Goal: Information Seeking & Learning: Compare options

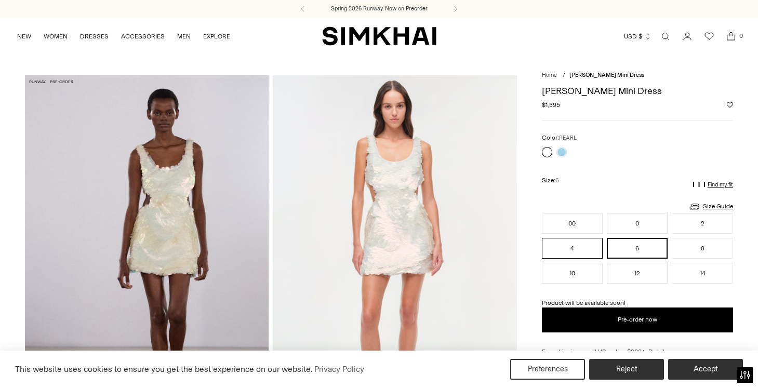
click at [560, 248] on button "4" at bounding box center [572, 248] width 61 height 21
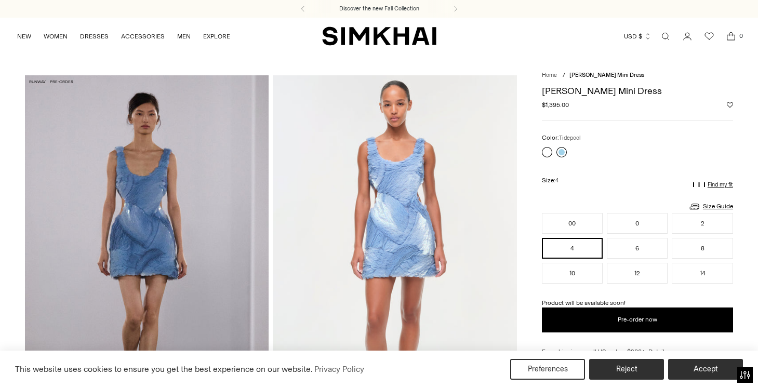
click at [559, 151] on link at bounding box center [561, 152] width 10 height 10
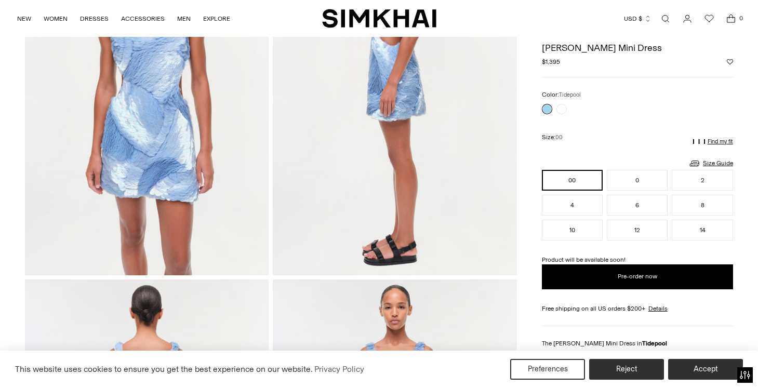
scroll to position [285, 0]
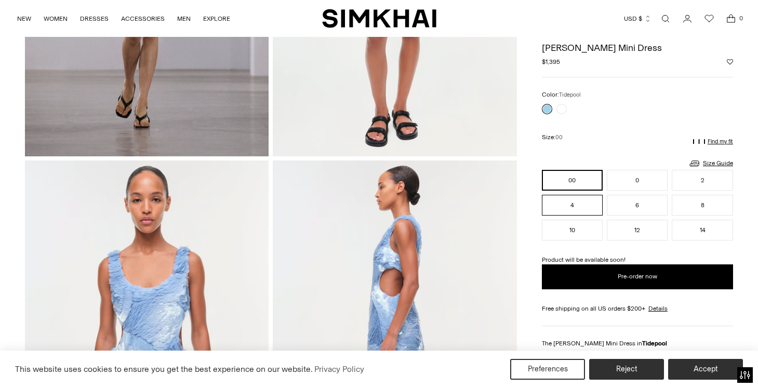
click at [563, 197] on button "4" at bounding box center [572, 205] width 61 height 21
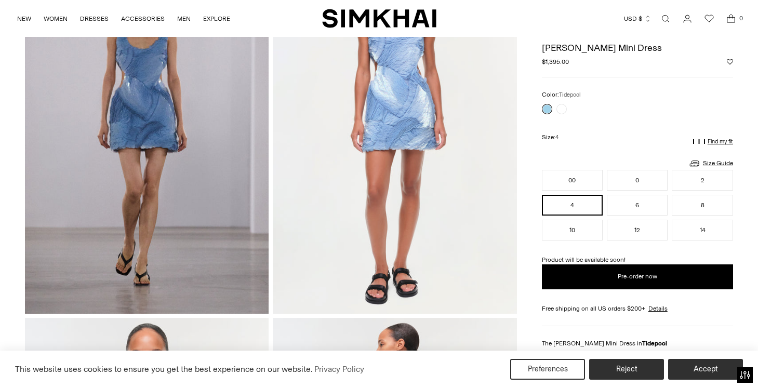
scroll to position [112, 0]
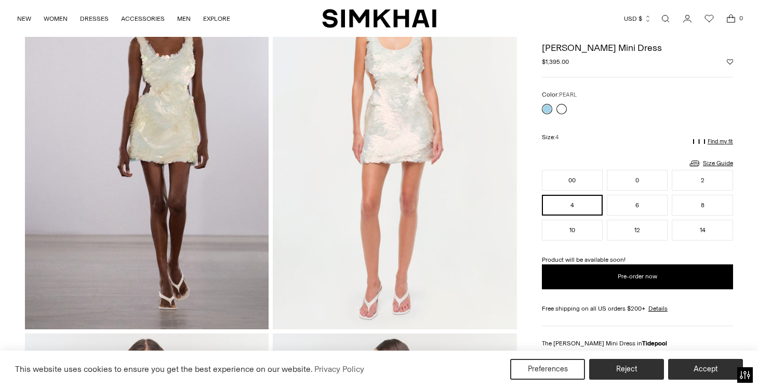
click at [557, 107] on link at bounding box center [561, 109] width 10 height 10
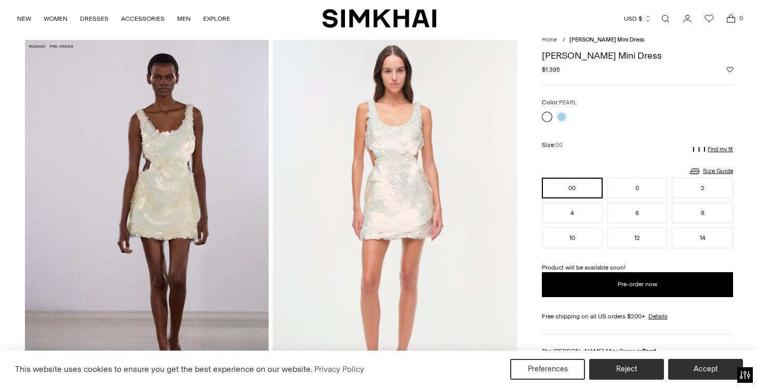
scroll to position [45, 0]
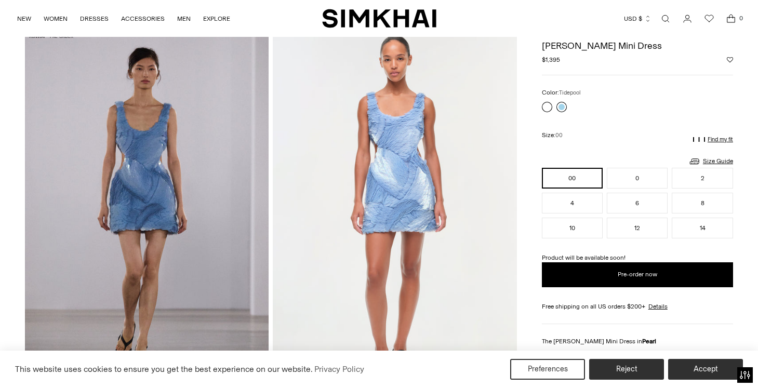
click at [559, 105] on link at bounding box center [561, 107] width 10 height 10
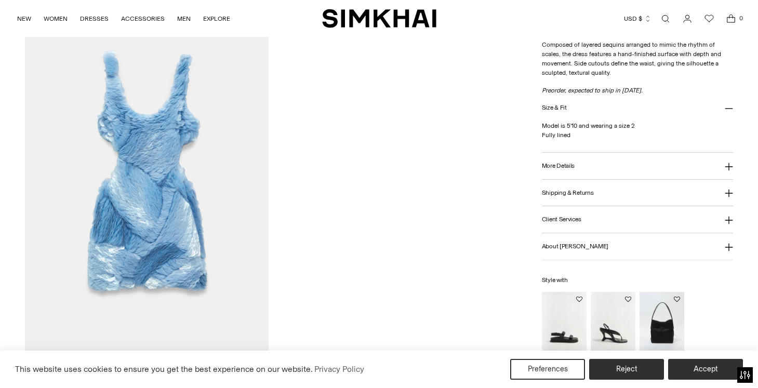
scroll to position [1188, 0]
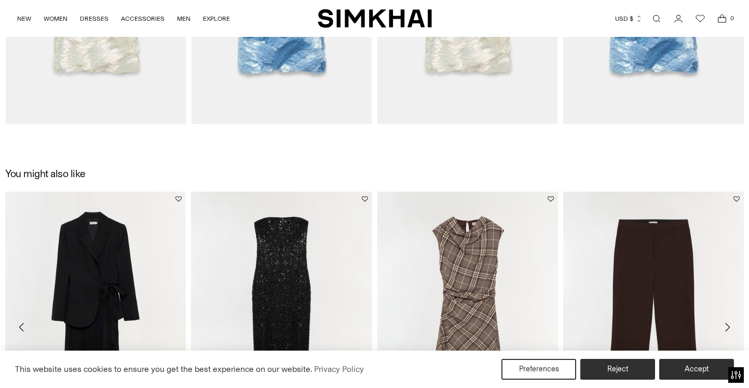
scroll to position [1259, 0]
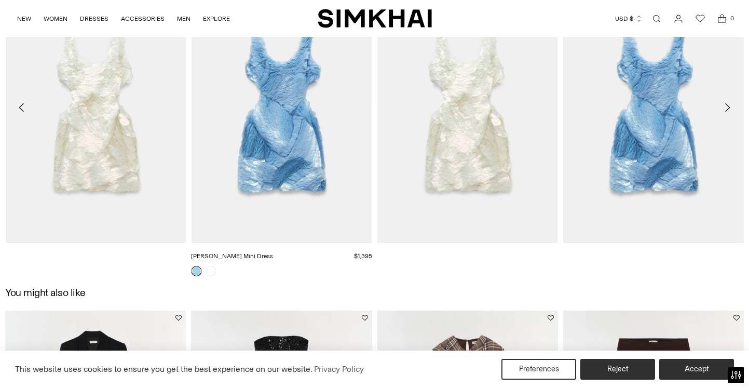
click at [273, 252] on link "[PERSON_NAME] Mini Dress" at bounding box center [232, 255] width 82 height 7
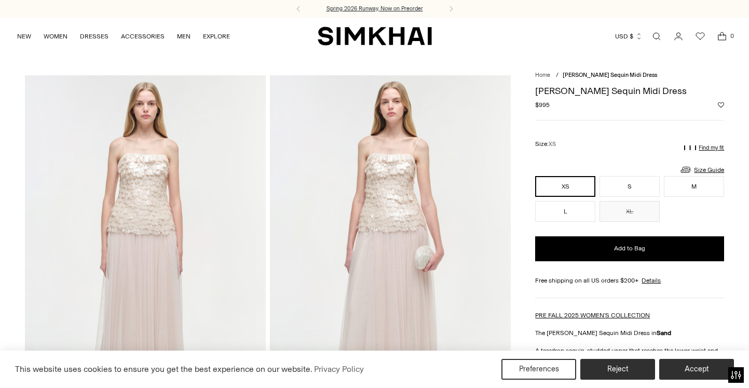
click at [359, 12] on h3 "Spring 2026 Runway, Now on Preorder" at bounding box center [375, 9] width 97 height 8
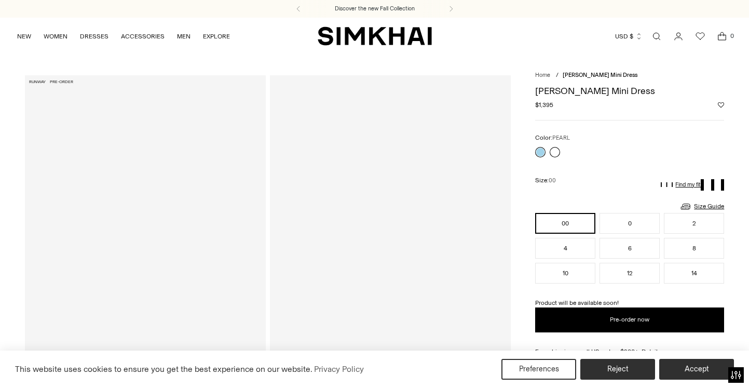
click at [554, 151] on link at bounding box center [555, 152] width 10 height 10
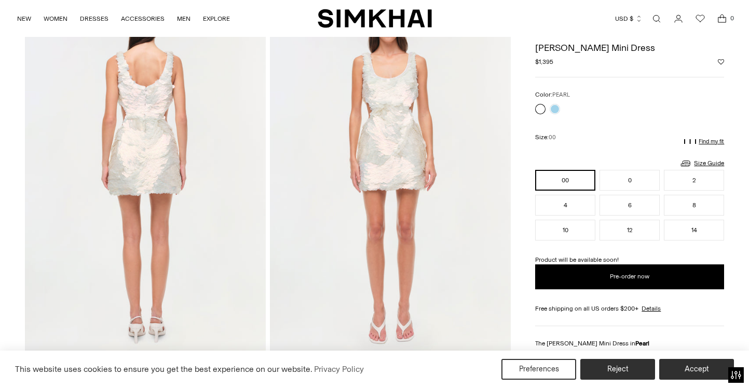
scroll to position [793, 0]
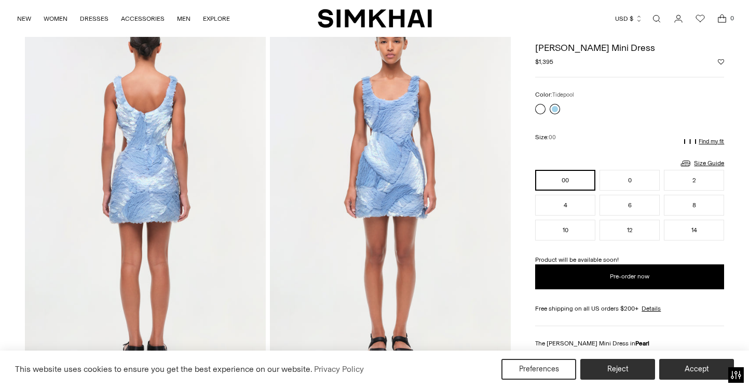
click at [553, 106] on link at bounding box center [555, 109] width 10 height 10
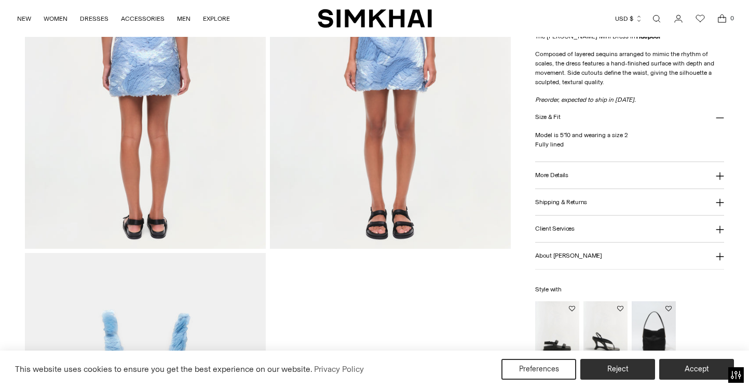
scroll to position [1153, 0]
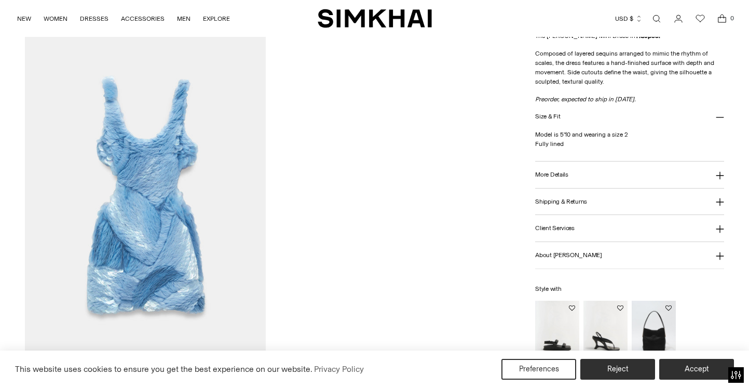
click at [151, 176] on img at bounding box center [145, 199] width 241 height 361
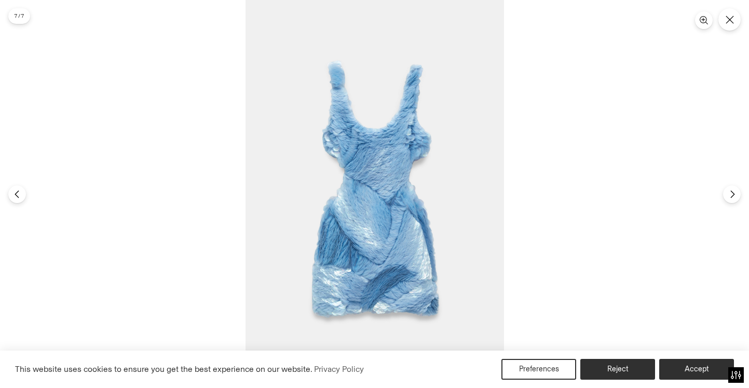
click at [362, 184] on img at bounding box center [375, 194] width 259 height 388
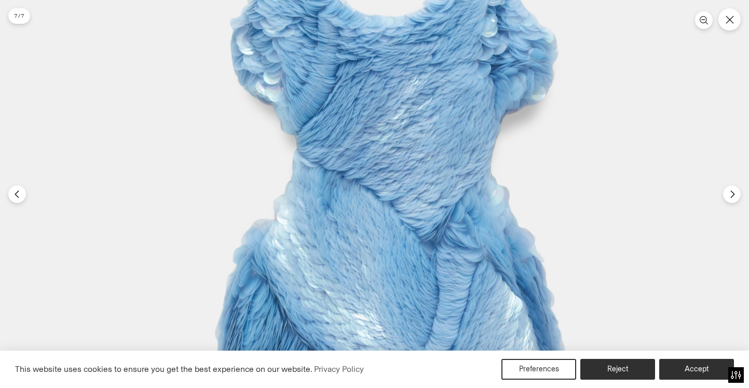
click at [362, 184] on img at bounding box center [388, 213] width 776 height 1164
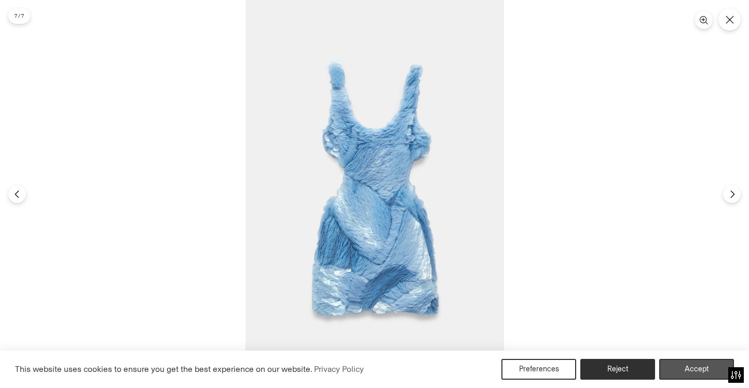
click at [677, 368] on button "Accept" at bounding box center [697, 369] width 75 height 21
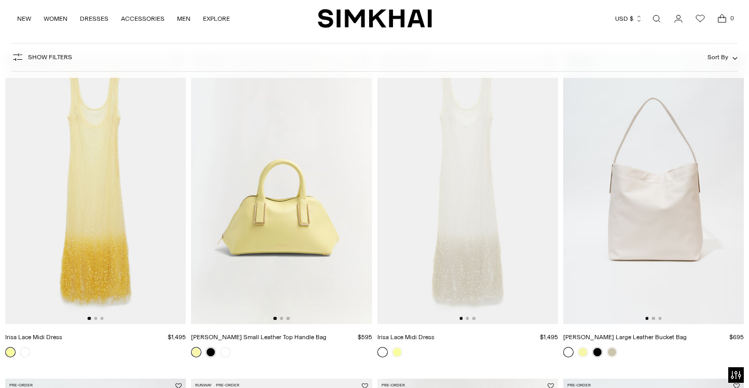
scroll to position [736, 0]
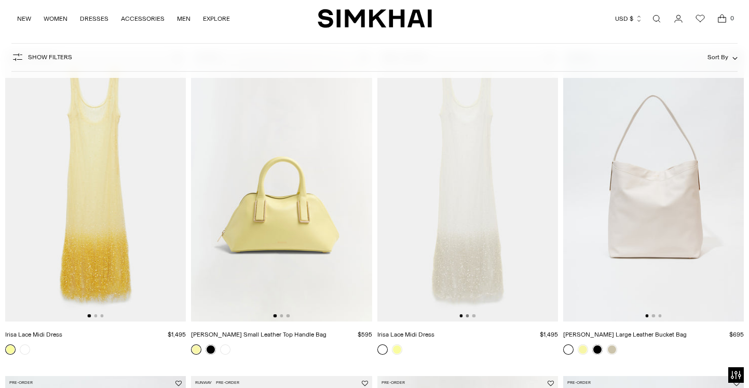
click at [468, 316] on button "Go to slide 2" at bounding box center [467, 315] width 3 height 3
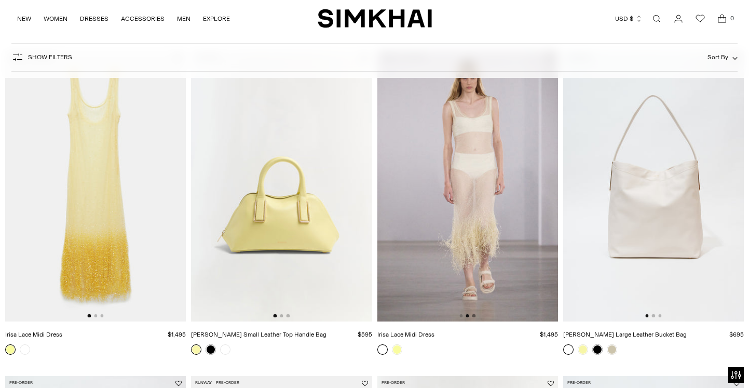
click at [474, 316] on button "Go to slide 3" at bounding box center [474, 315] width 3 height 3
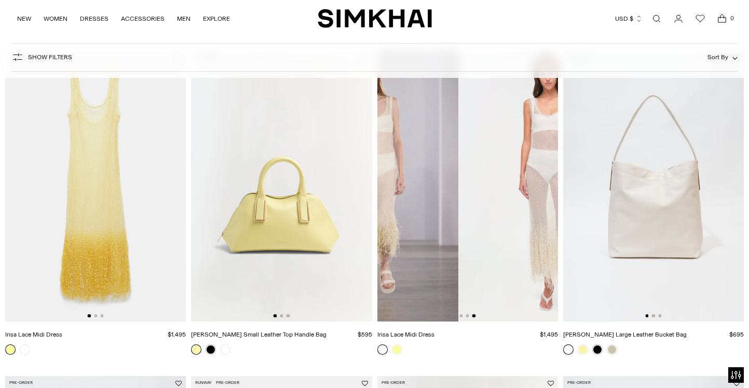
scroll to position [0, 361]
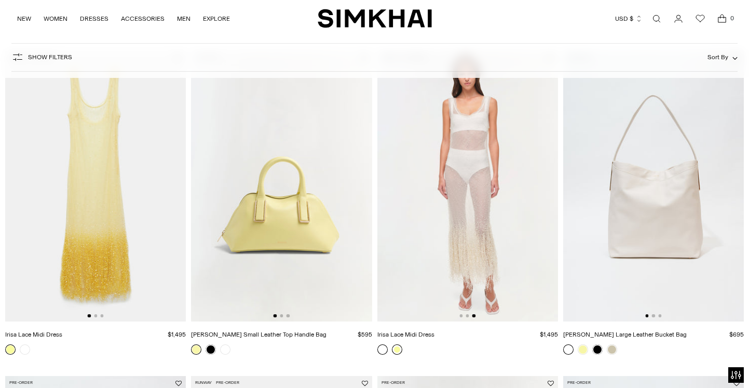
click at [396, 353] on link at bounding box center [397, 349] width 10 height 10
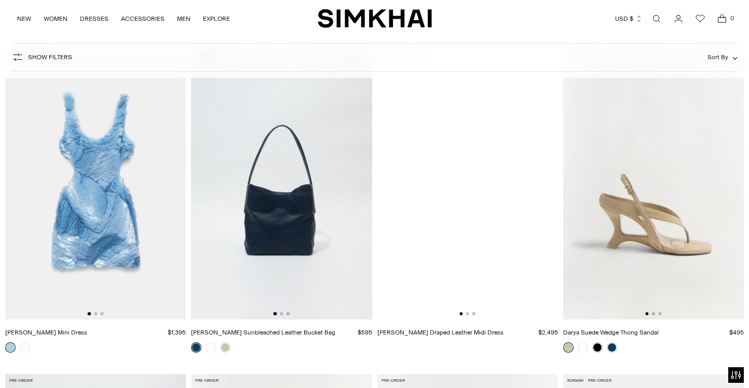
scroll to position [4323, 0]
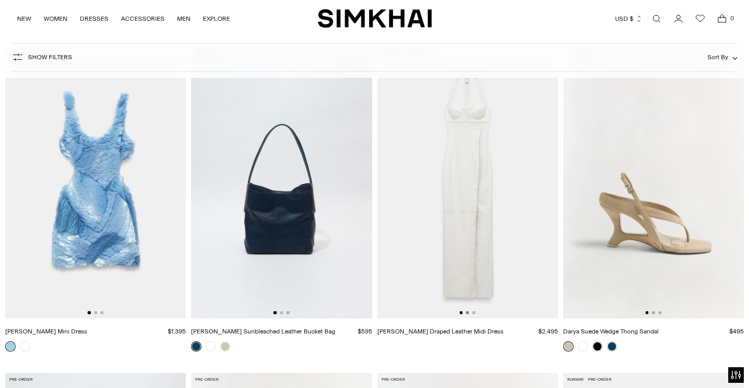
click at [469, 313] on button "Go to slide 2" at bounding box center [467, 312] width 3 height 3
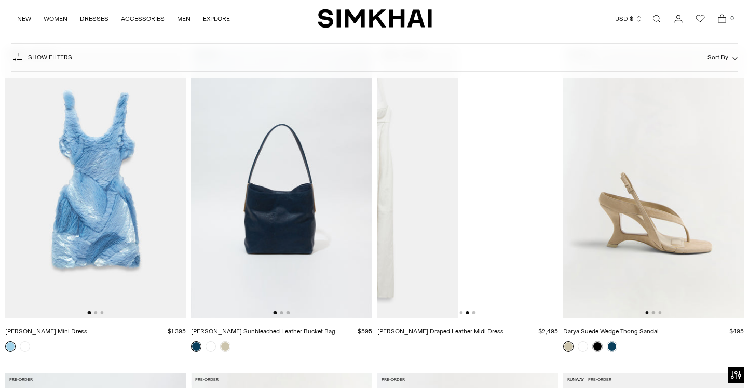
scroll to position [0, 181]
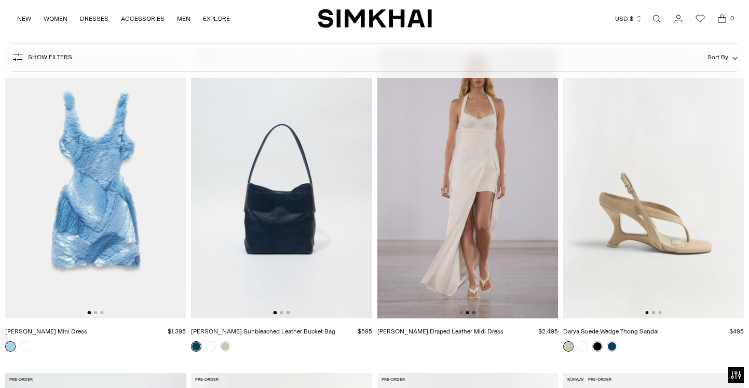
click at [475, 313] on button "Go to slide 3" at bounding box center [474, 312] width 3 height 3
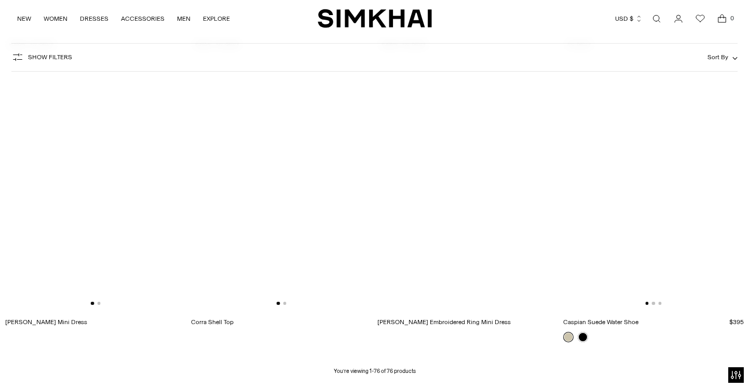
scroll to position [5963, 0]
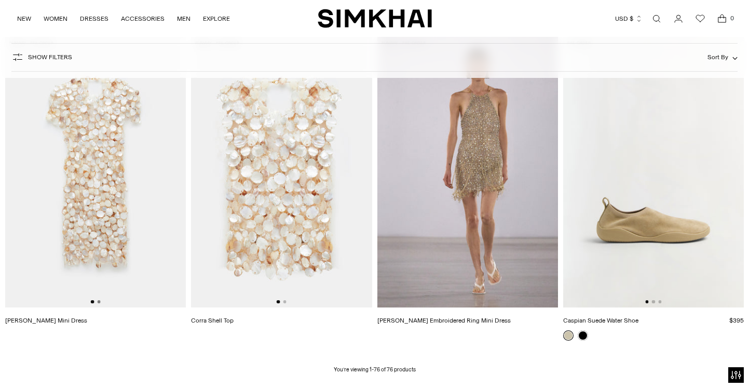
click at [99, 301] on button "Go to slide 2" at bounding box center [98, 301] width 3 height 3
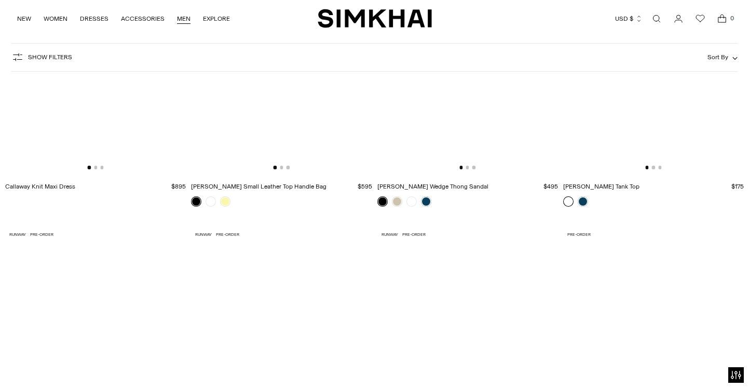
scroll to position [3081, 0]
